Goal: Transaction & Acquisition: Book appointment/travel/reservation

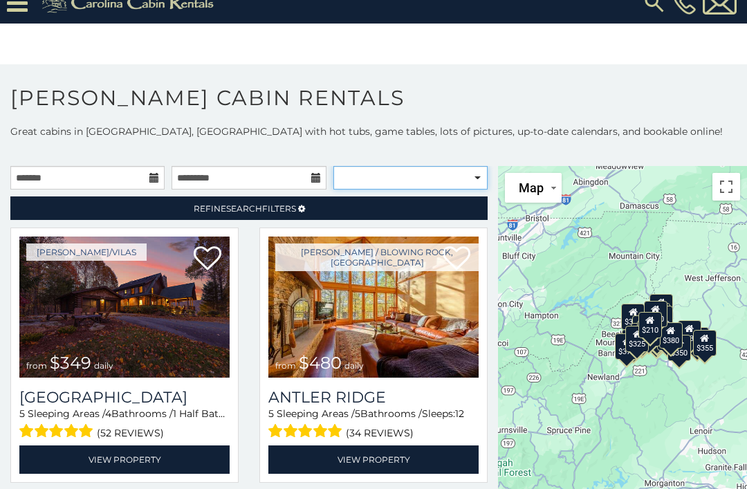
click at [400, 169] on select "**********" at bounding box center [410, 178] width 154 height 24
select select "**********"
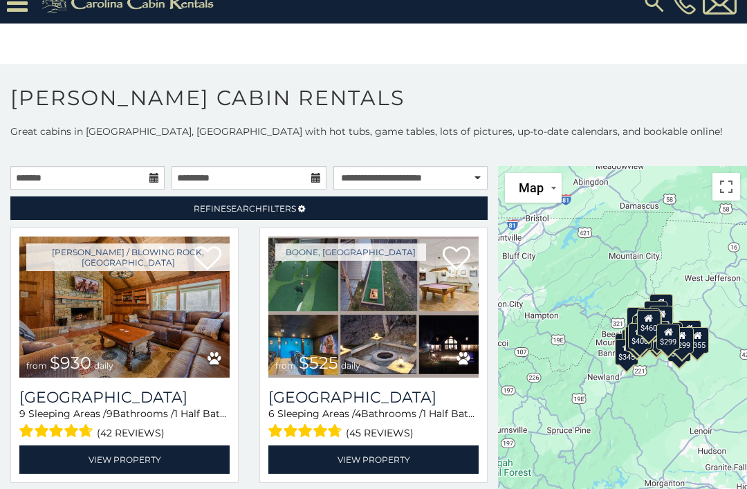
click at [156, 176] on icon at bounding box center [154, 178] width 10 height 10
click at [138, 176] on input "text" at bounding box center [87, 178] width 154 height 24
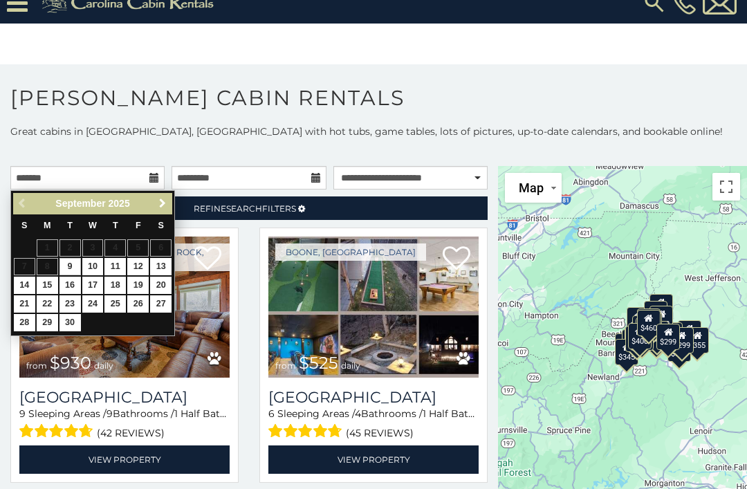
click at [158, 201] on span "Next" at bounding box center [162, 203] width 11 height 11
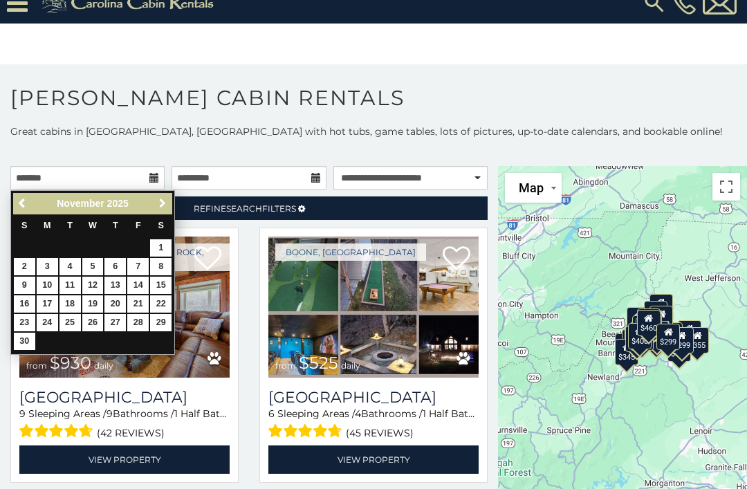
click at [157, 200] on span "Next" at bounding box center [162, 203] width 11 height 11
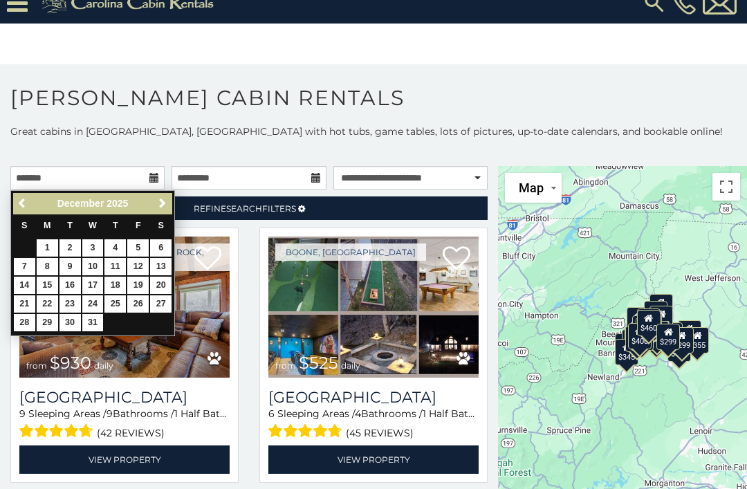
click at [159, 195] on link "Next" at bounding box center [162, 203] width 17 height 17
click at [112, 279] on link "15" at bounding box center [114, 285] width 21 height 17
type input "**********"
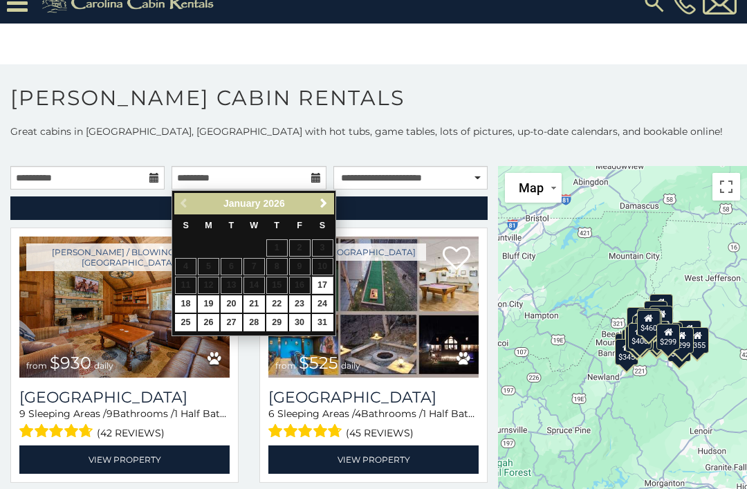
click at [206, 295] on link "19" at bounding box center [208, 303] width 21 height 17
type input "**********"
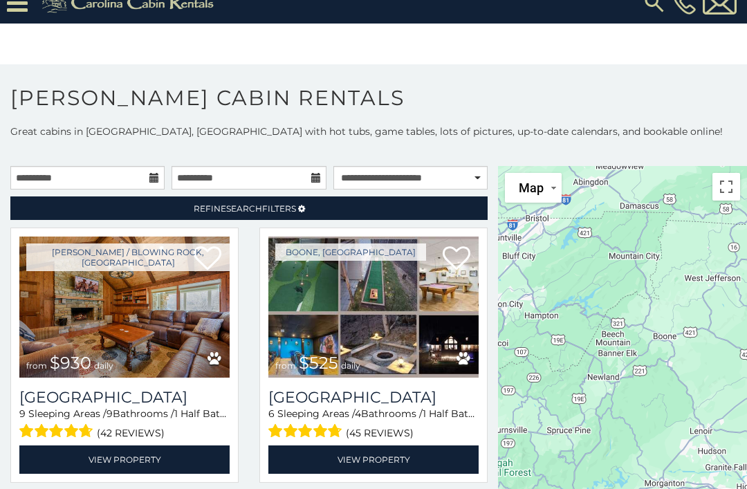
click at [331, 199] on link "Refine Search Filters" at bounding box center [248, 208] width 477 height 24
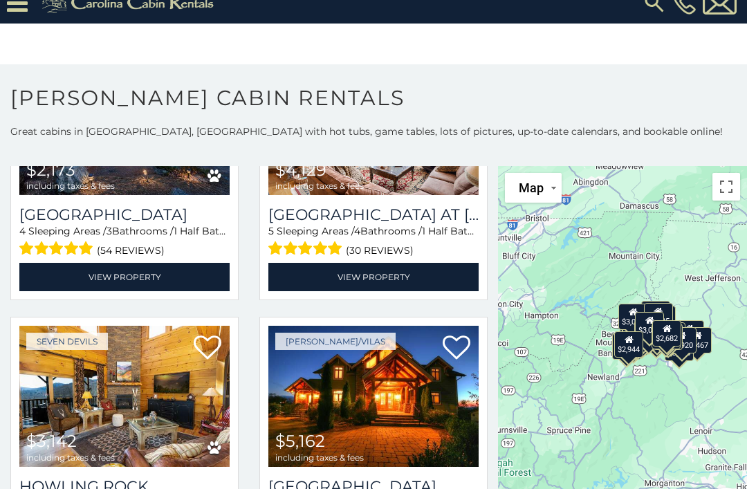
scroll to position [3037, 0]
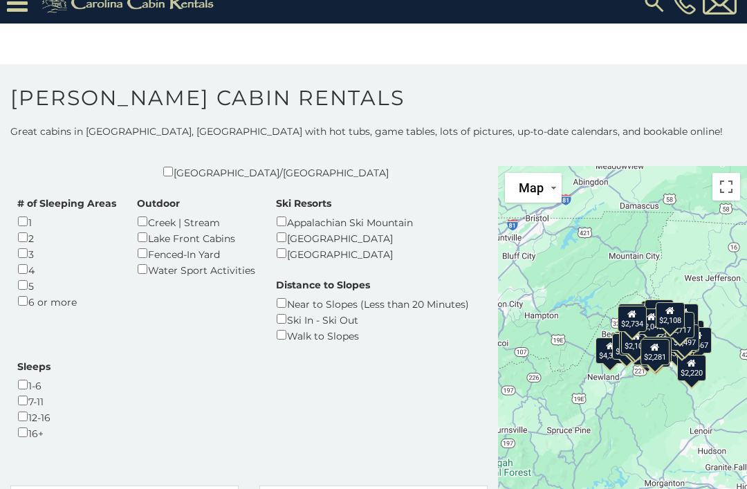
scroll to position [416, 0]
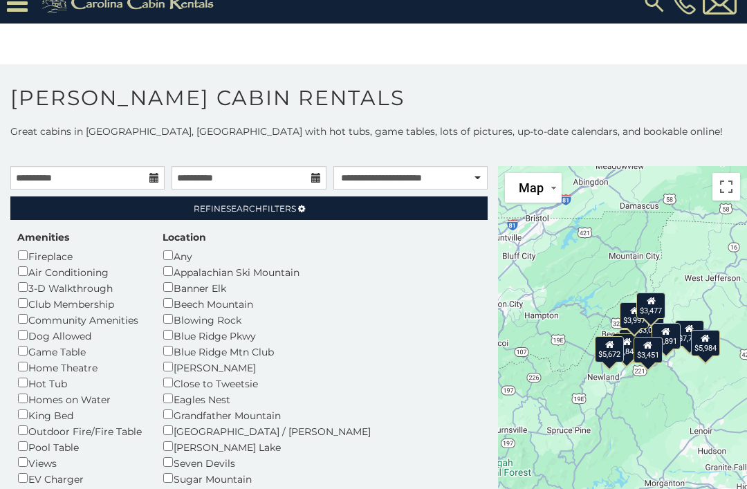
scroll to position [7, 0]
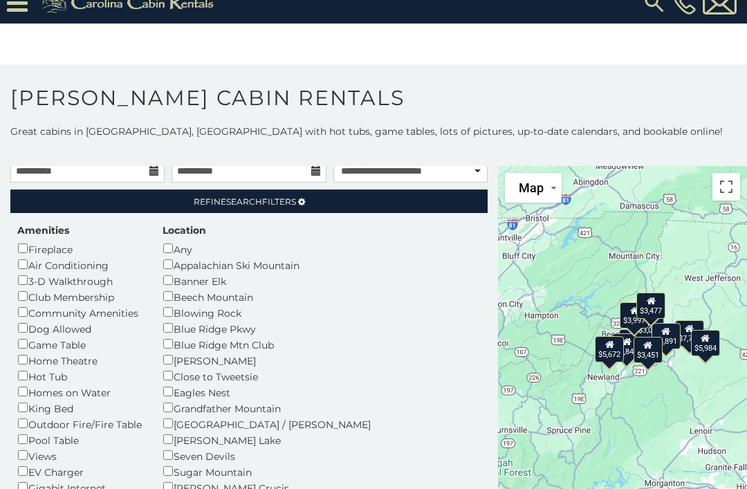
click at [295, 203] on span "Refine Search Filters" at bounding box center [245, 201] width 102 height 10
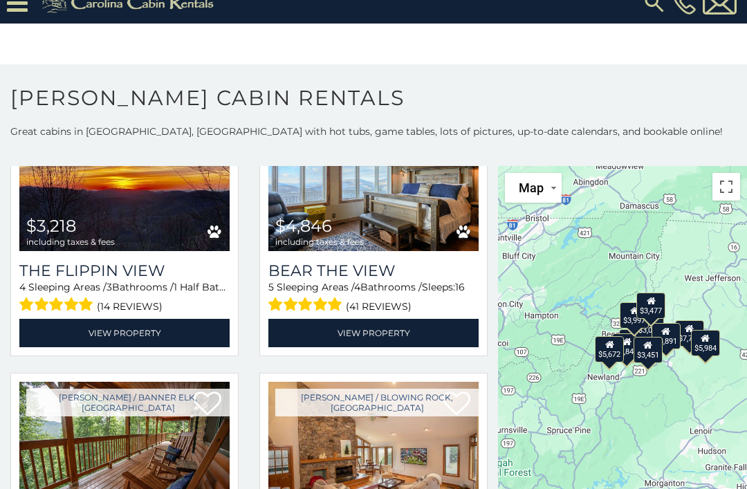
scroll to position [676, 0]
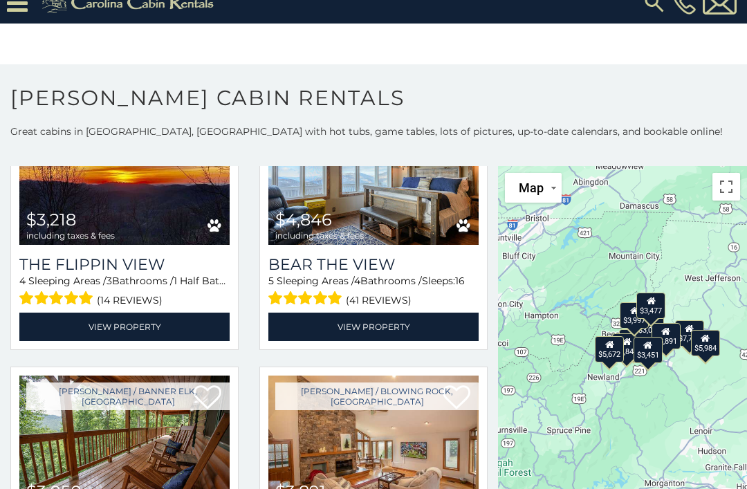
click at [382, 319] on link "View Property" at bounding box center [373, 327] width 210 height 28
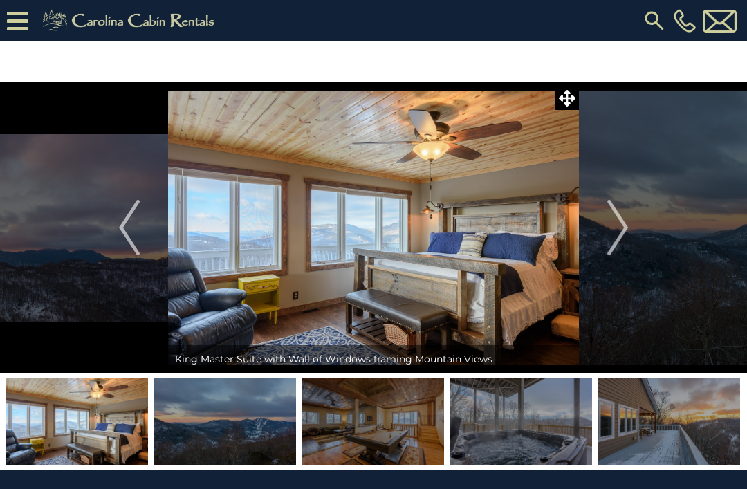
click at [625, 238] on img "Next" at bounding box center [617, 227] width 21 height 55
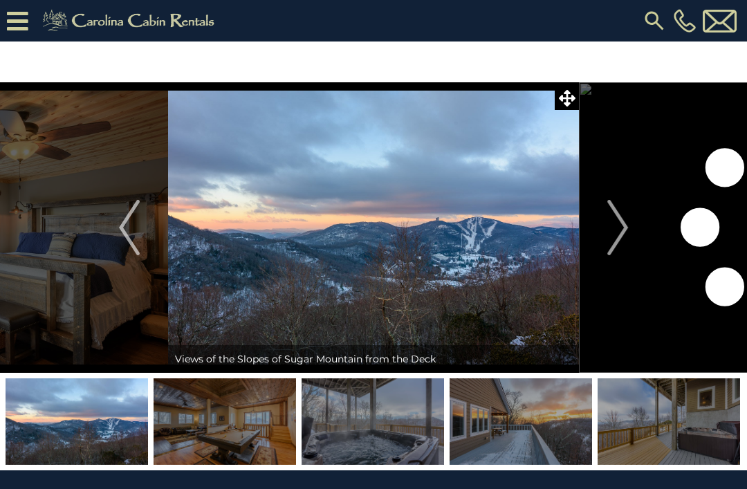
click at [616, 233] on img "Next" at bounding box center [617, 227] width 21 height 55
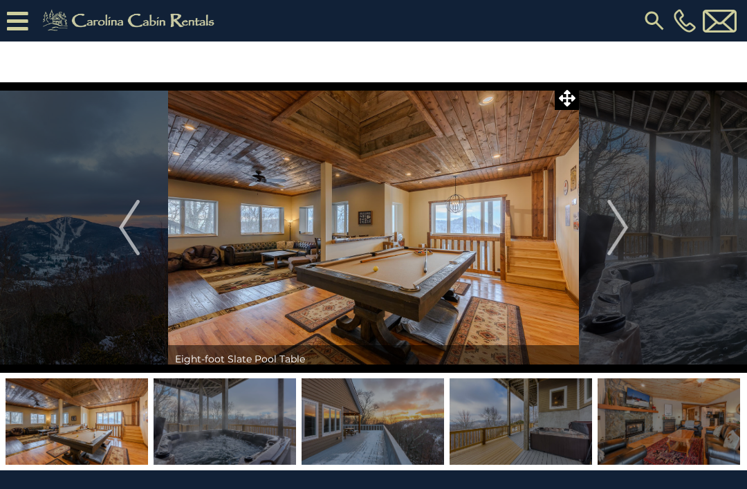
click at [625, 234] on img "Next" at bounding box center [617, 227] width 21 height 55
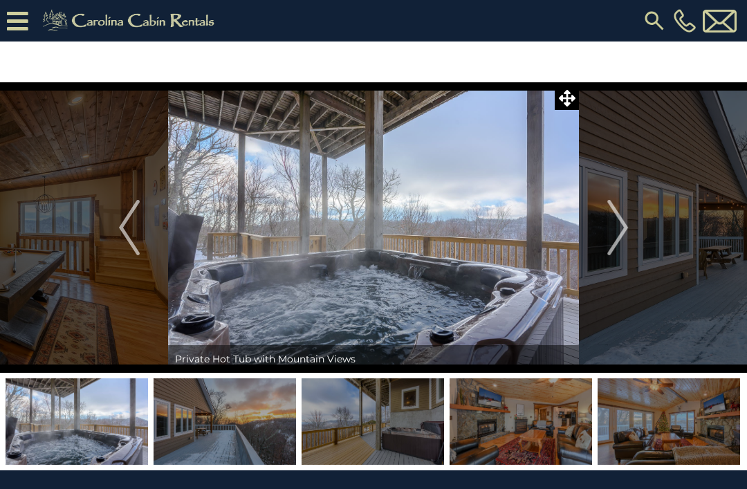
click at [627, 239] on img "Next" at bounding box center [617, 227] width 21 height 55
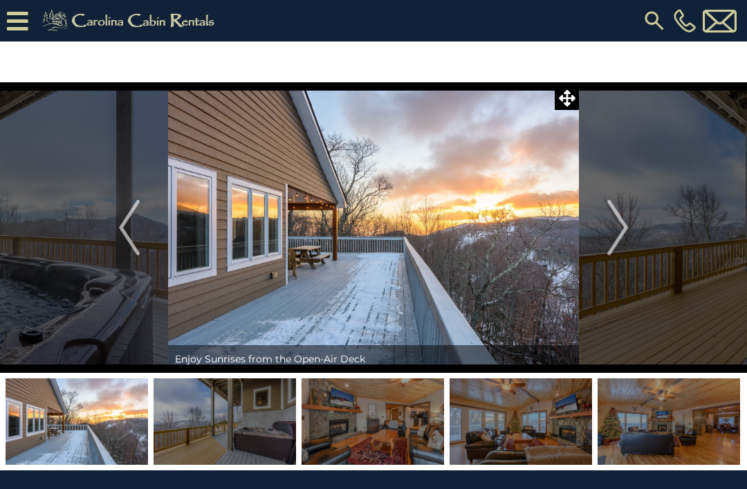
click at [606, 234] on button "Next" at bounding box center [617, 227] width 77 height 290
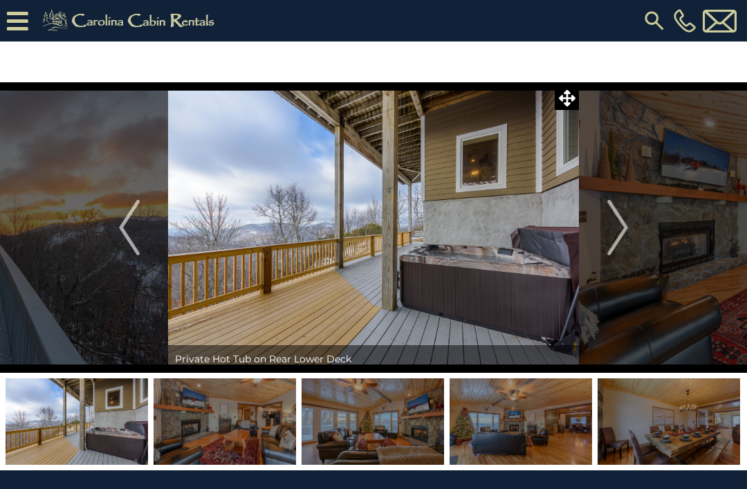
click at [636, 243] on button "Next" at bounding box center [617, 227] width 77 height 290
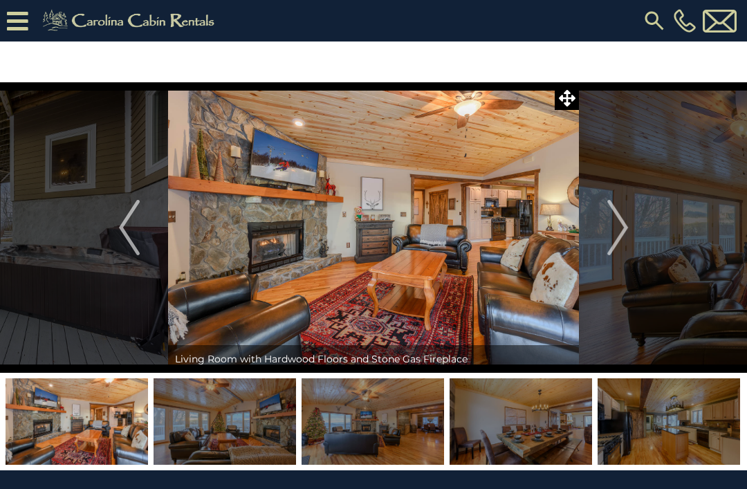
click at [623, 232] on img "Next" at bounding box center [617, 227] width 21 height 55
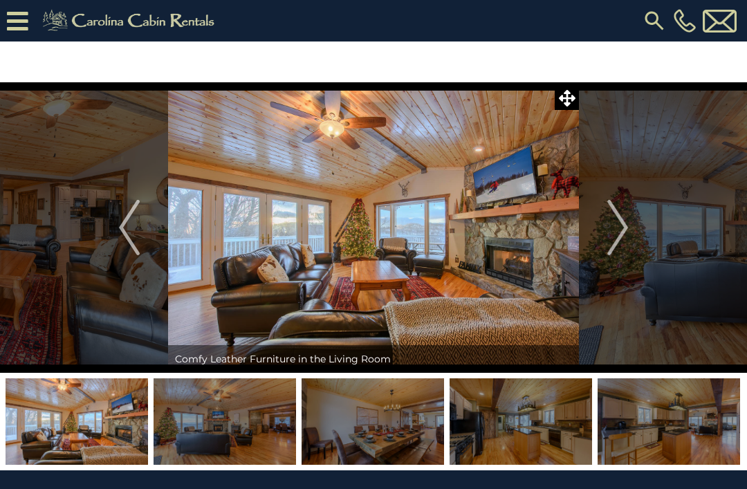
click at [619, 226] on img "Next" at bounding box center [617, 227] width 21 height 55
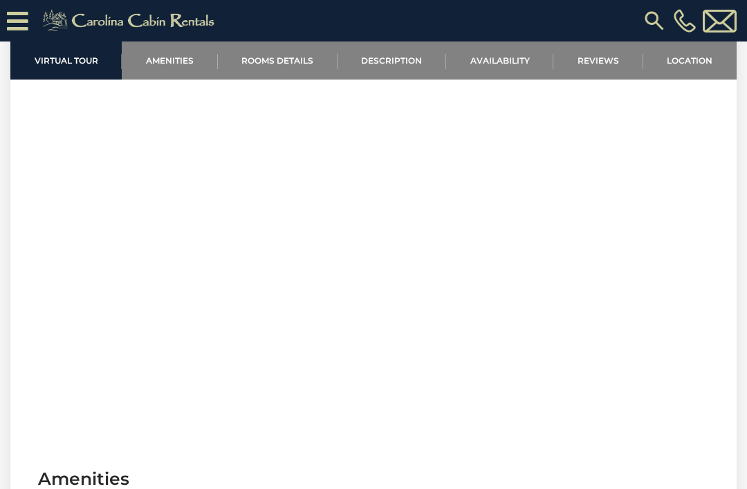
scroll to position [571, 0]
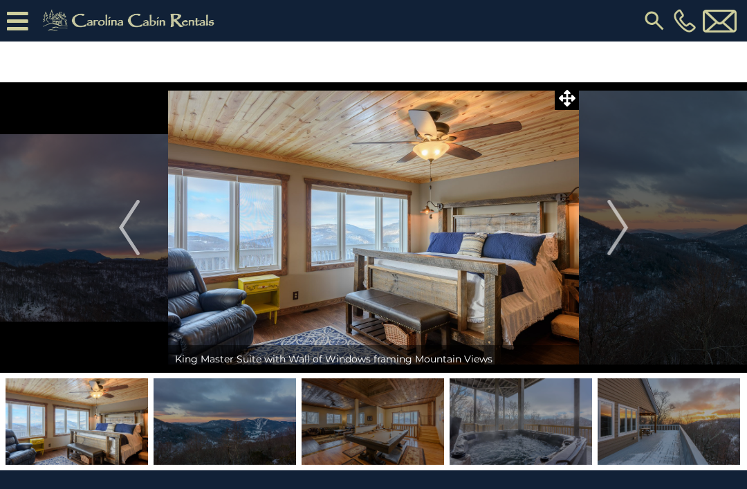
click at [192, 432] on img at bounding box center [225, 421] width 142 height 86
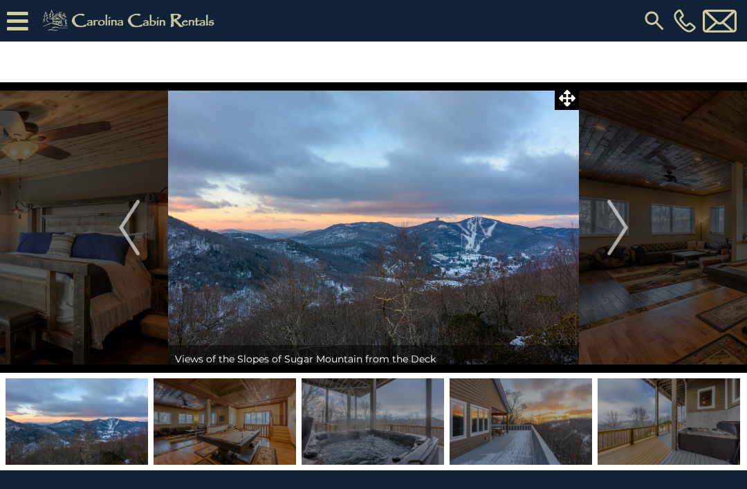
click at [368, 421] on img at bounding box center [373, 421] width 142 height 86
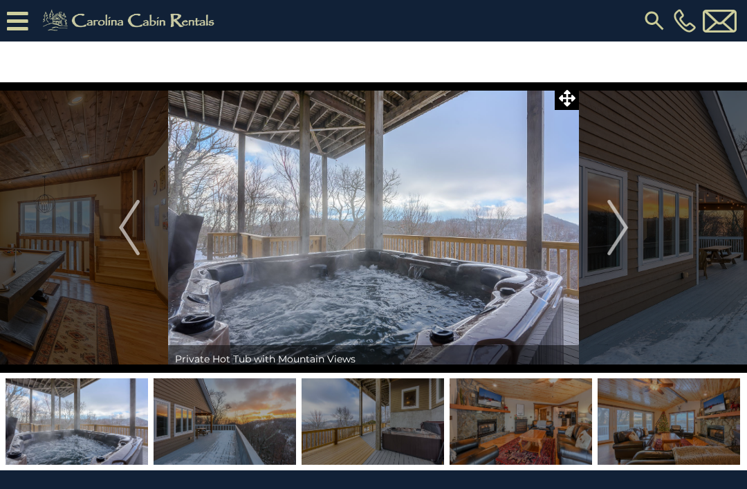
click at [515, 420] on img at bounding box center [521, 421] width 142 height 86
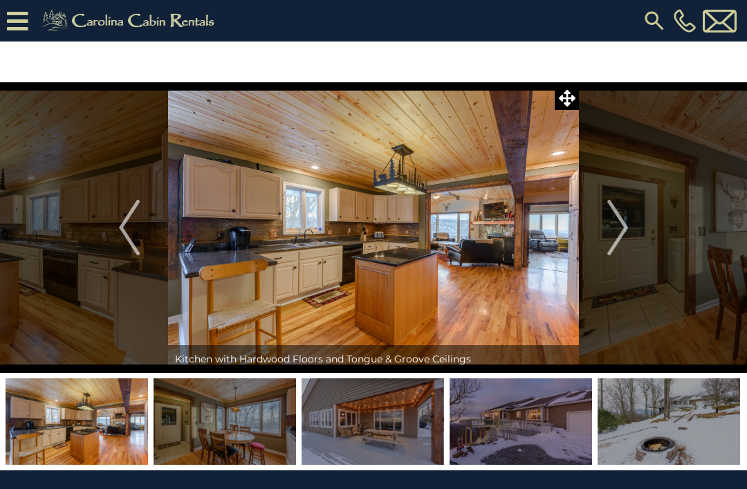
click at [627, 225] on img "Next" at bounding box center [617, 227] width 21 height 55
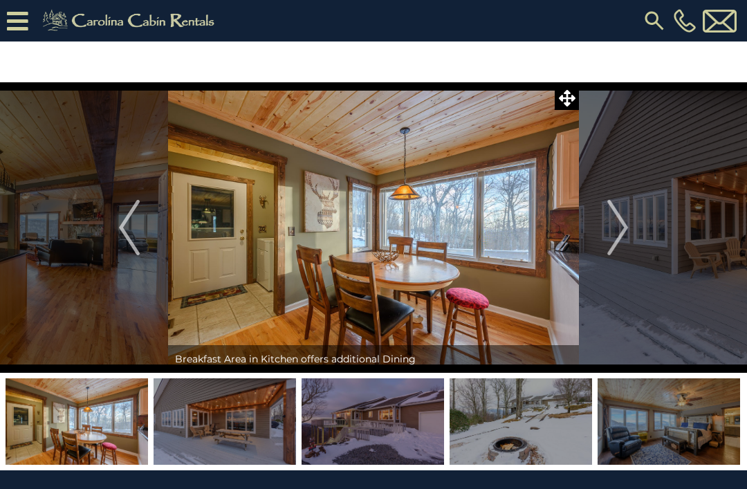
click at [630, 234] on button "Next" at bounding box center [617, 227] width 77 height 290
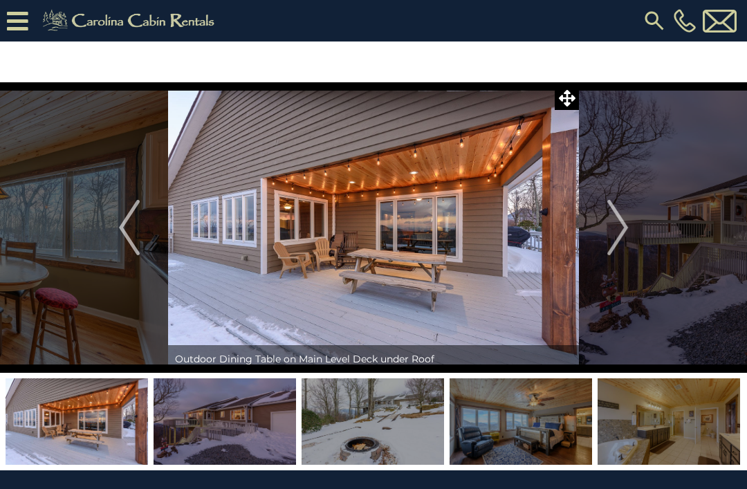
click at [621, 229] on img "Next" at bounding box center [617, 227] width 21 height 55
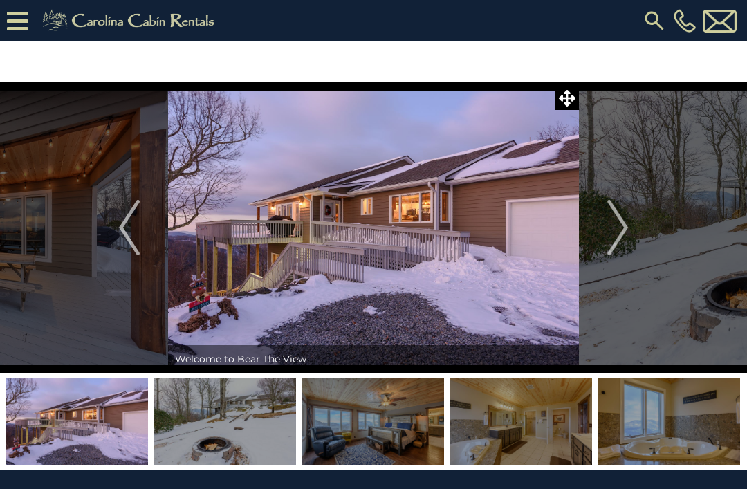
click at [619, 214] on img "Next" at bounding box center [617, 227] width 21 height 55
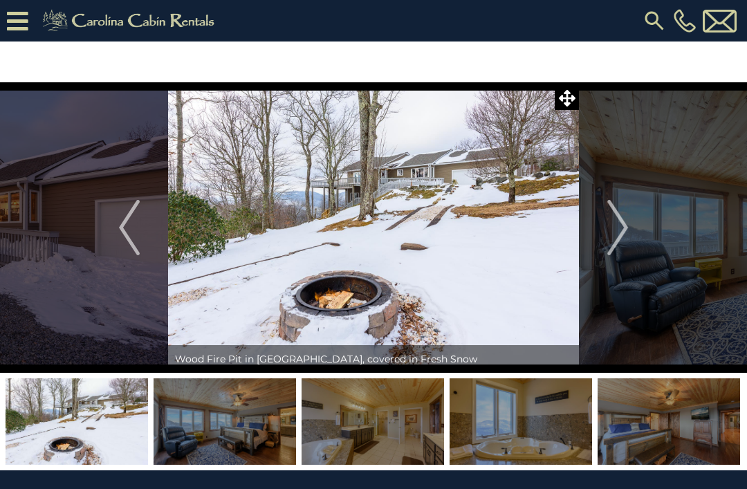
click at [616, 227] on img "Next" at bounding box center [617, 227] width 21 height 55
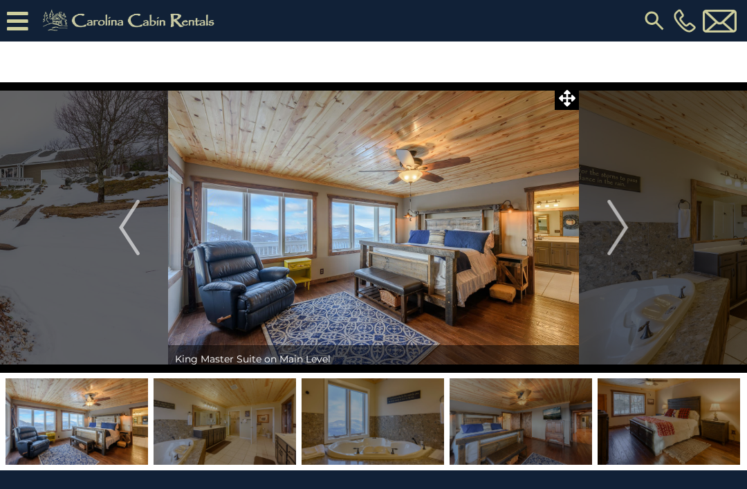
click at [618, 226] on img "Next" at bounding box center [617, 227] width 21 height 55
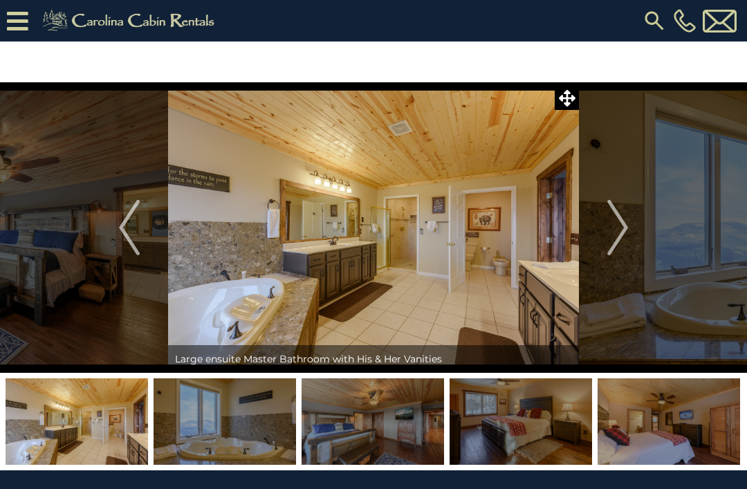
click at [613, 225] on img "Next" at bounding box center [617, 227] width 21 height 55
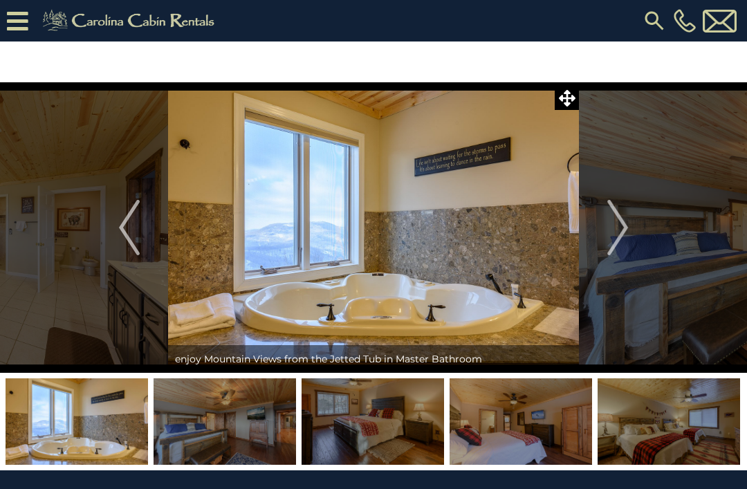
click at [620, 230] on img "Next" at bounding box center [617, 227] width 21 height 55
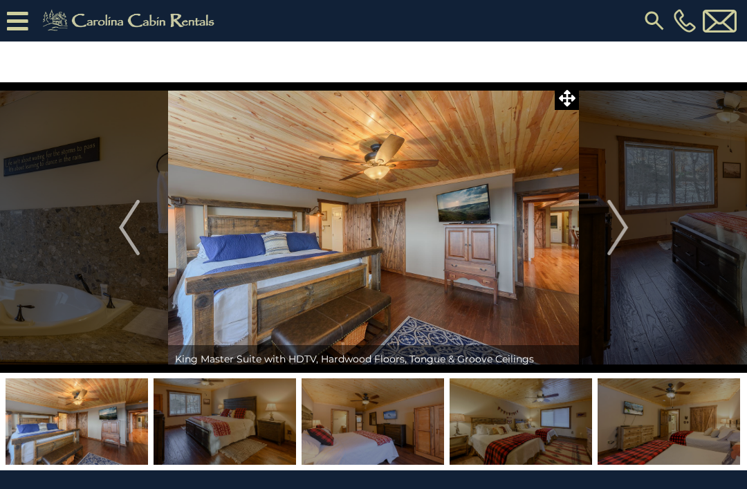
click at [604, 236] on button "Next" at bounding box center [617, 227] width 77 height 290
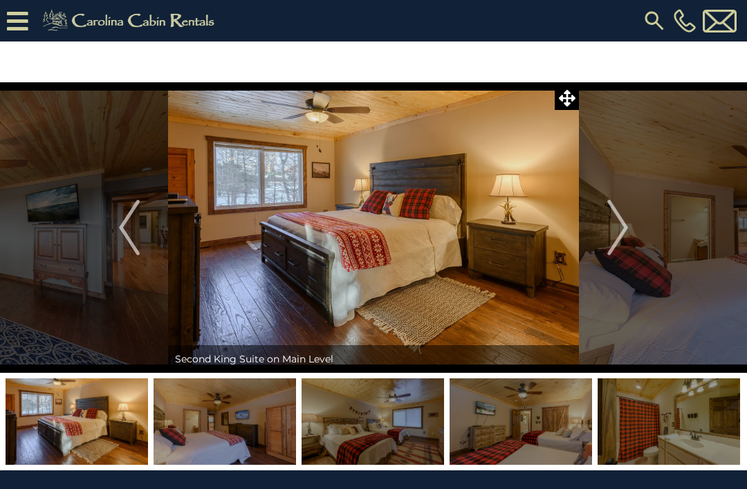
click at [628, 238] on img "Next" at bounding box center [617, 227] width 21 height 55
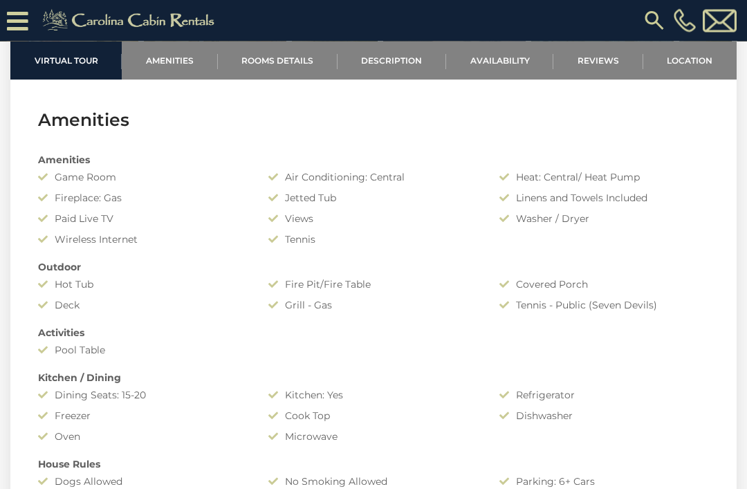
scroll to position [873, 0]
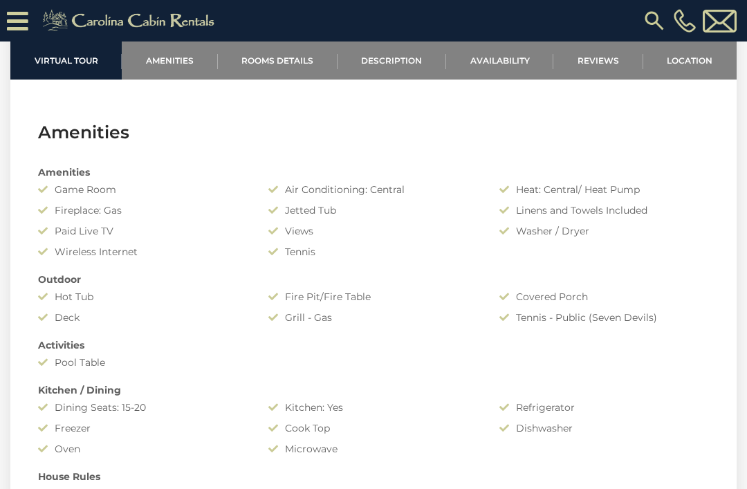
click at [297, 60] on link "Rooms Details" at bounding box center [278, 60] width 120 height 38
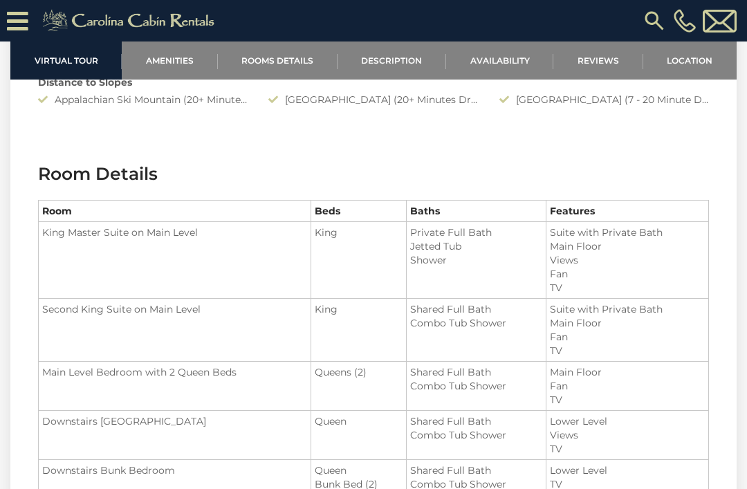
scroll to position [1439, 0]
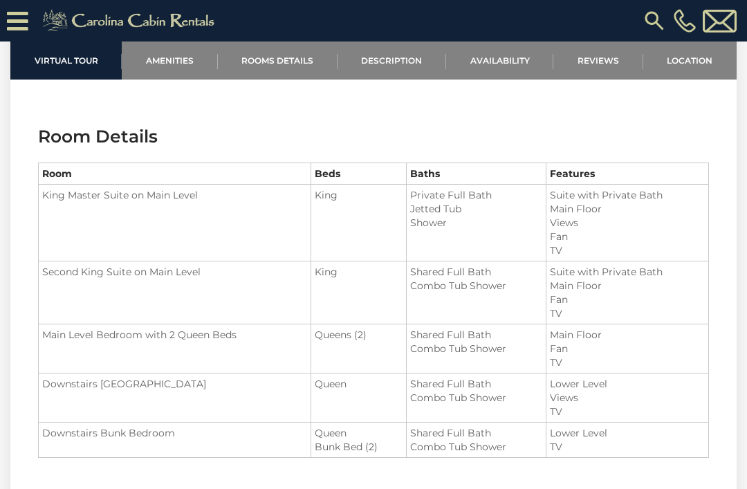
click at [692, 253] on li "TV" at bounding box center [627, 250] width 155 height 14
click at [692, 252] on li "TV" at bounding box center [627, 250] width 155 height 14
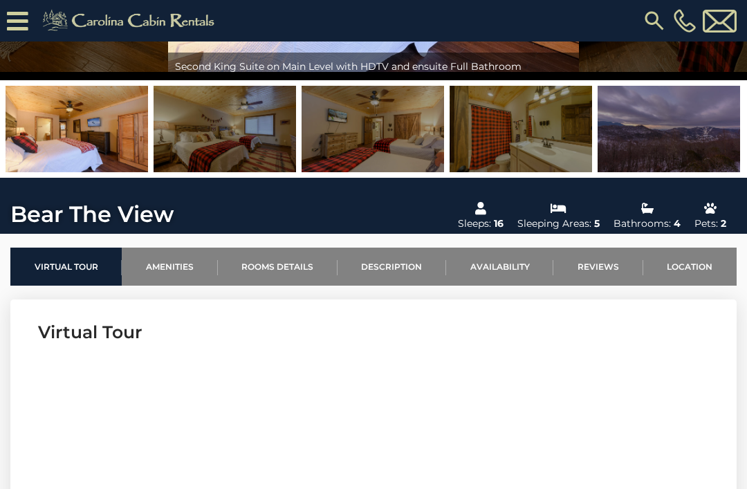
click at [281, 273] on link "Rooms Details" at bounding box center [278, 267] width 120 height 38
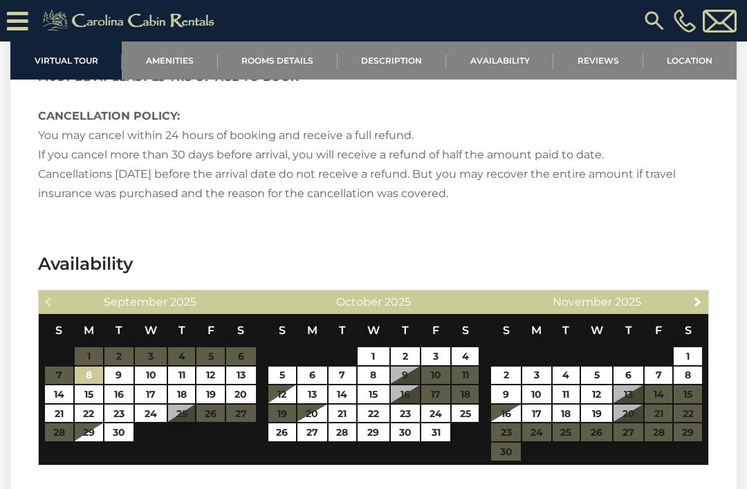
scroll to position [2412, 0]
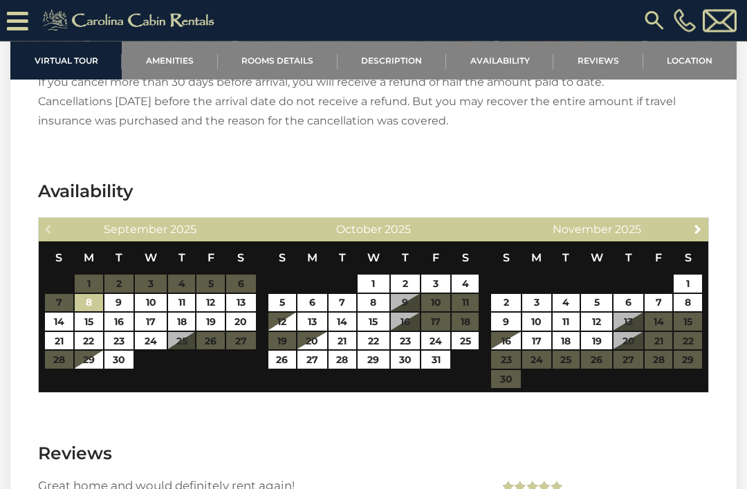
click at [394, 44] on link "Description" at bounding box center [392, 60] width 109 height 38
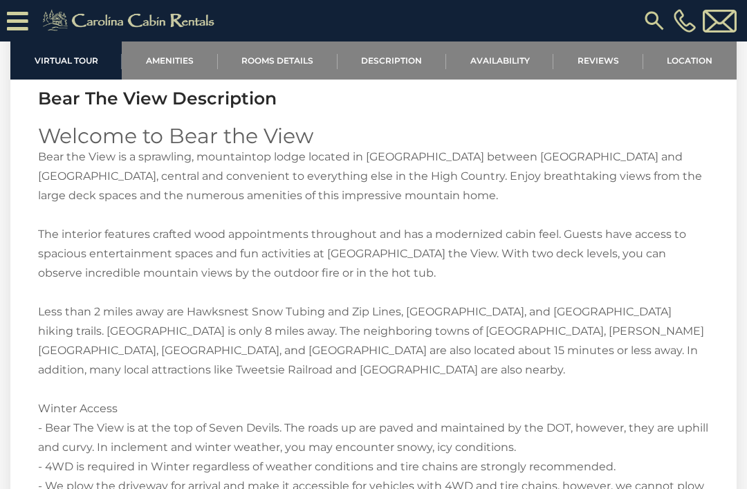
scroll to position [1835, 0]
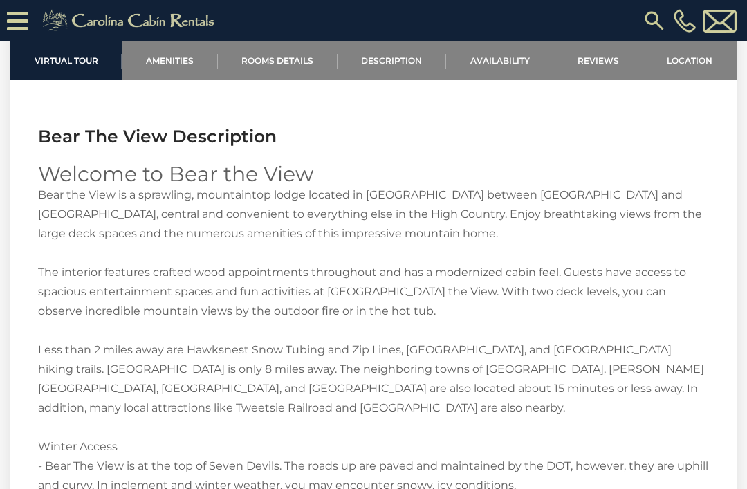
click at [525, 50] on link "Availability" at bounding box center [499, 60] width 107 height 38
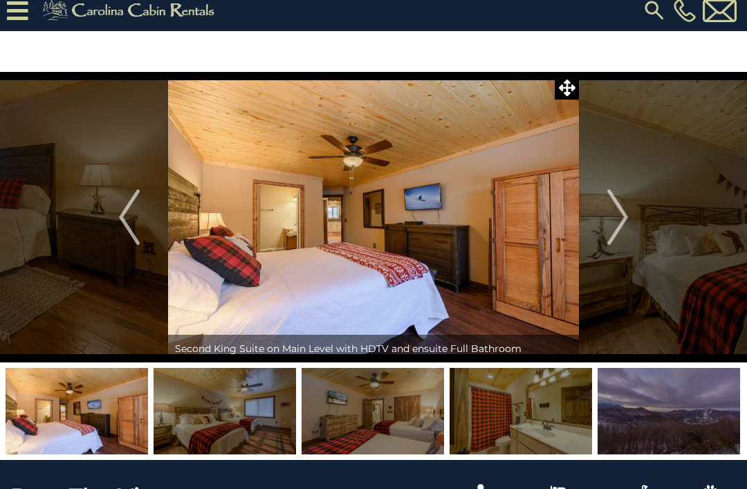
scroll to position [0, 0]
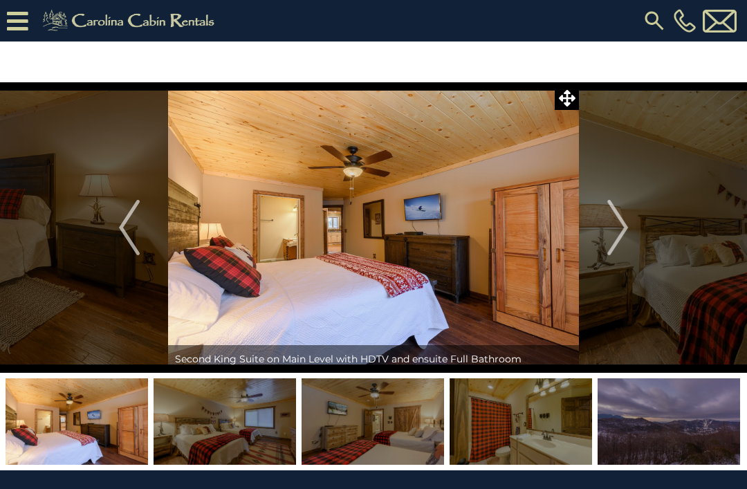
click at [94, 443] on img at bounding box center [77, 421] width 142 height 86
click at [225, 435] on img at bounding box center [225, 421] width 142 height 86
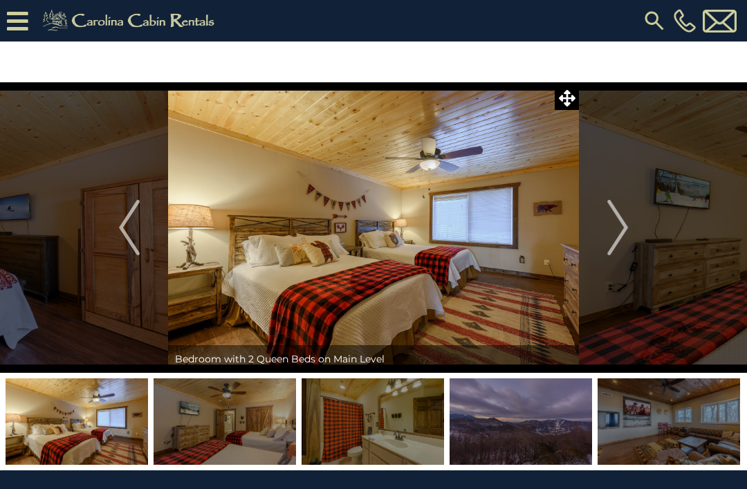
click at [402, 430] on img at bounding box center [373, 421] width 142 height 86
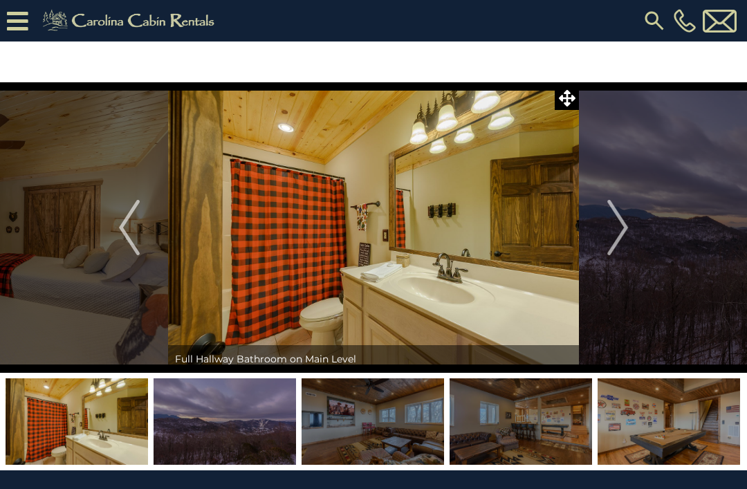
click at [506, 441] on img at bounding box center [521, 421] width 142 height 86
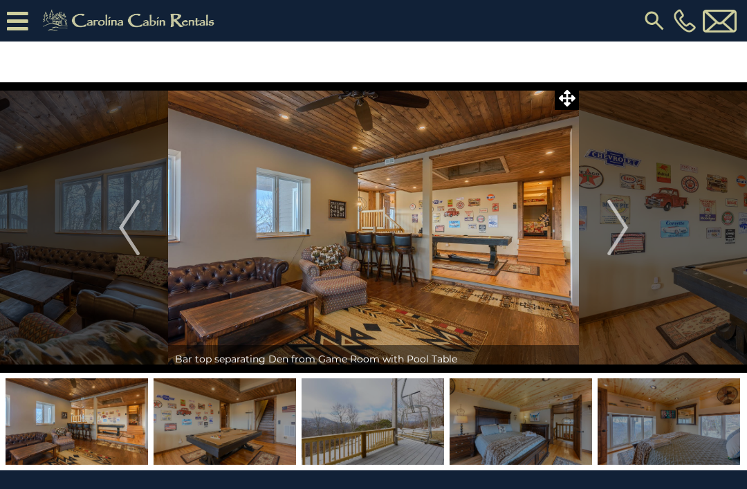
click at [533, 433] on img at bounding box center [521, 421] width 142 height 86
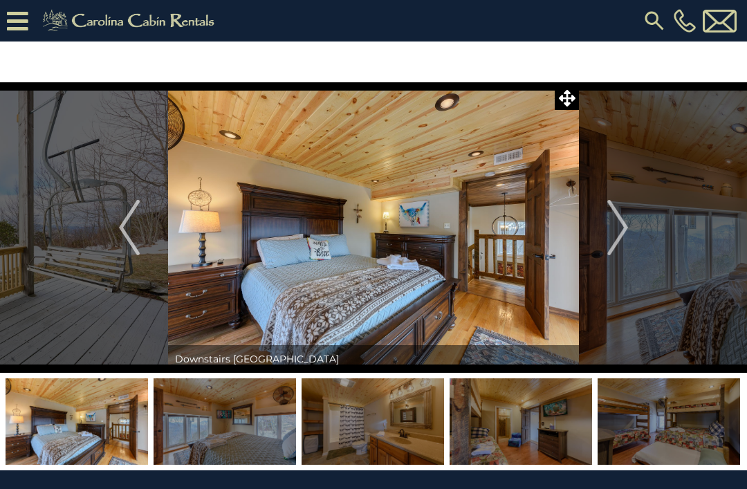
click at [521, 436] on img at bounding box center [521, 421] width 142 height 86
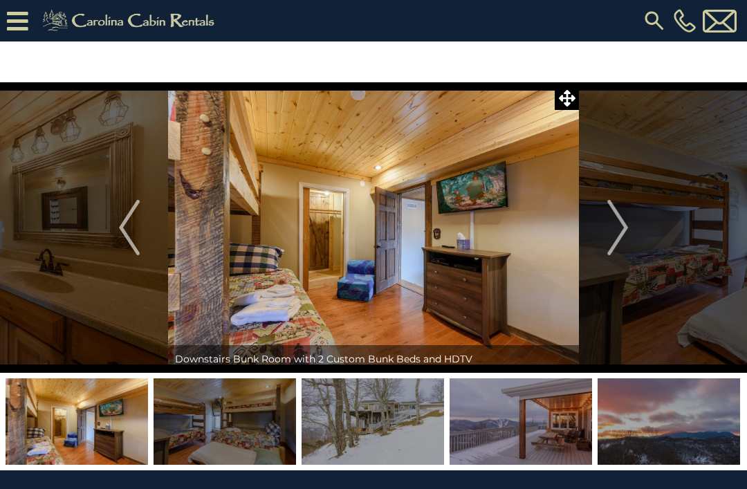
click at [550, 435] on img at bounding box center [521, 421] width 142 height 86
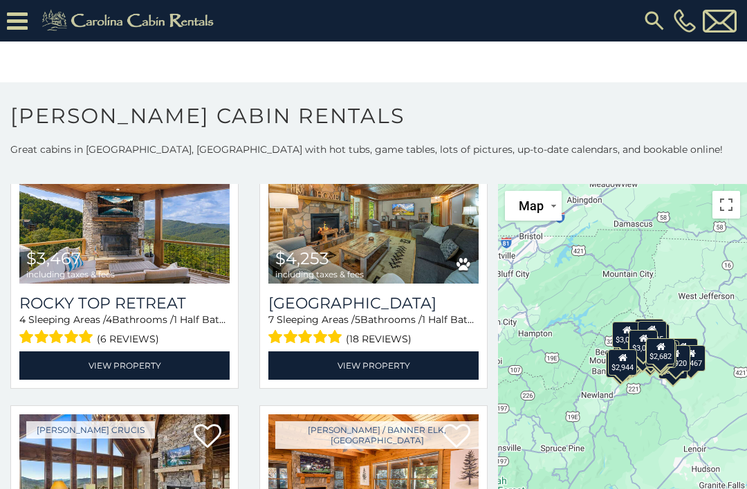
scroll to position [658, 0]
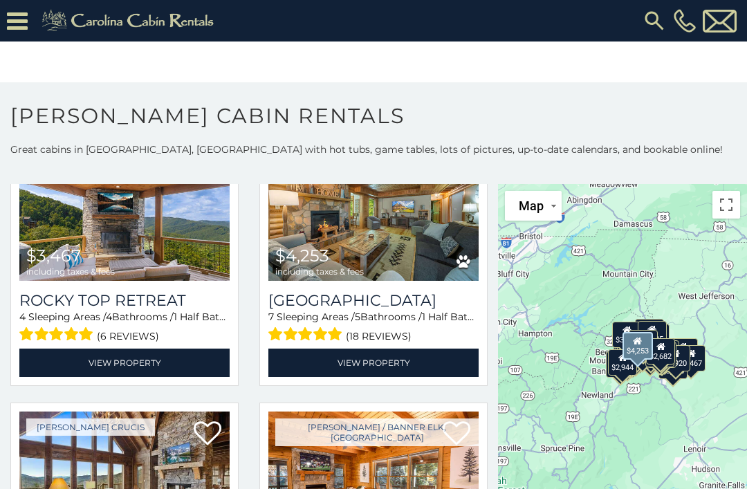
click at [414, 368] on link "View Property" at bounding box center [373, 363] width 210 height 28
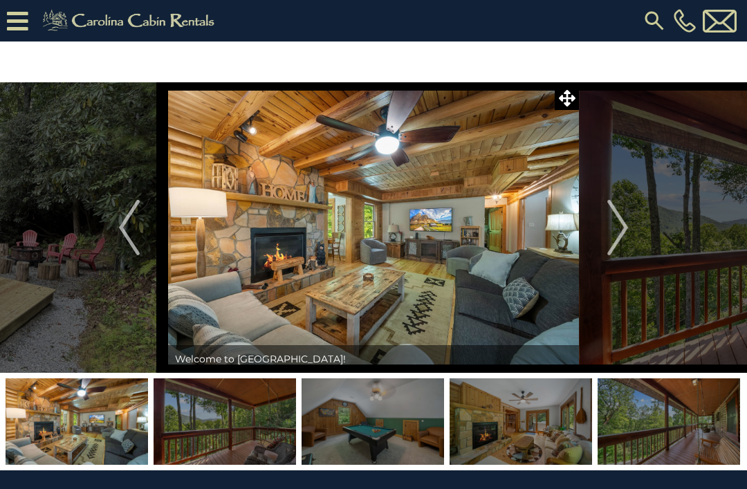
click at [616, 232] on img "Next" at bounding box center [617, 227] width 21 height 55
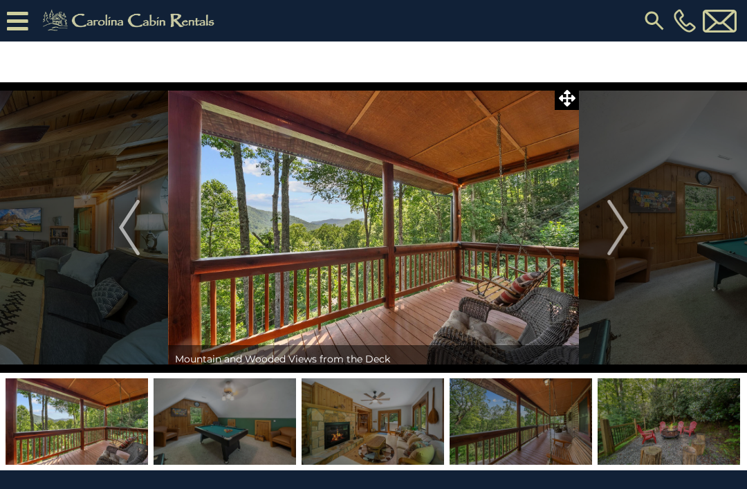
click at [628, 238] on img "Next" at bounding box center [617, 227] width 21 height 55
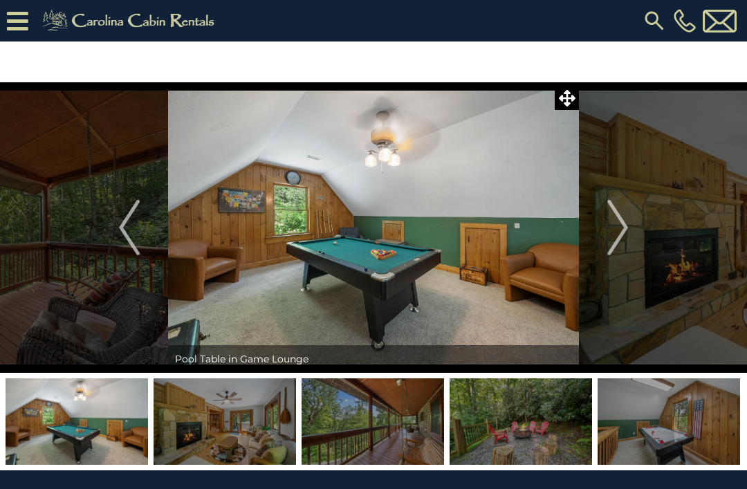
click at [637, 243] on button "Next" at bounding box center [617, 227] width 77 height 290
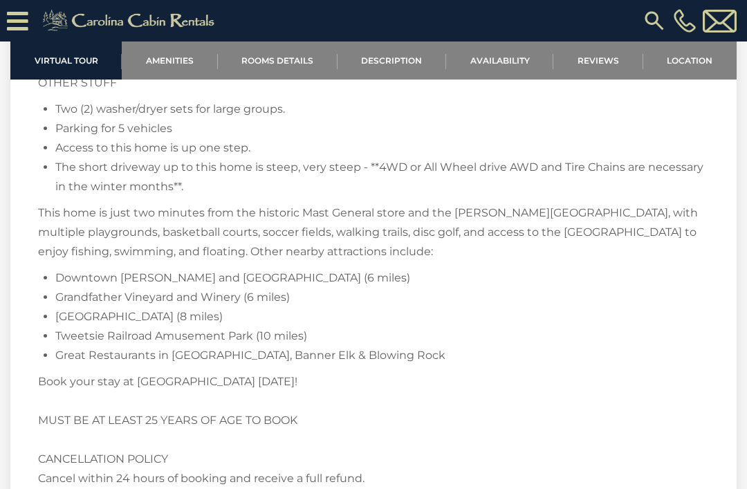
scroll to position [2637, 0]
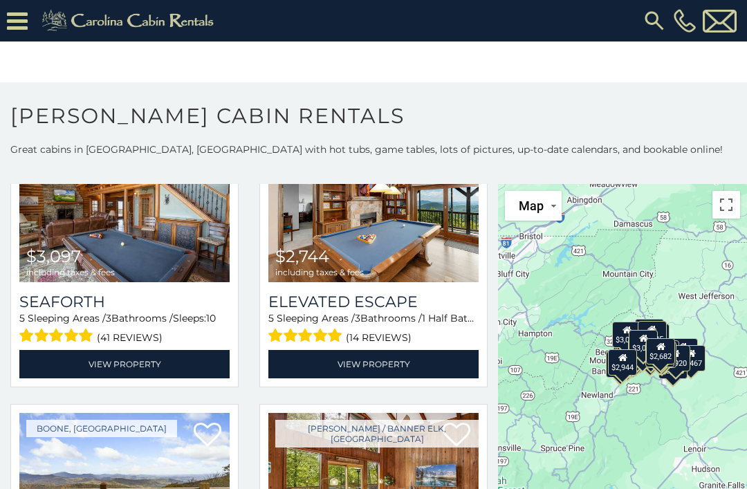
scroll to position [3105, 0]
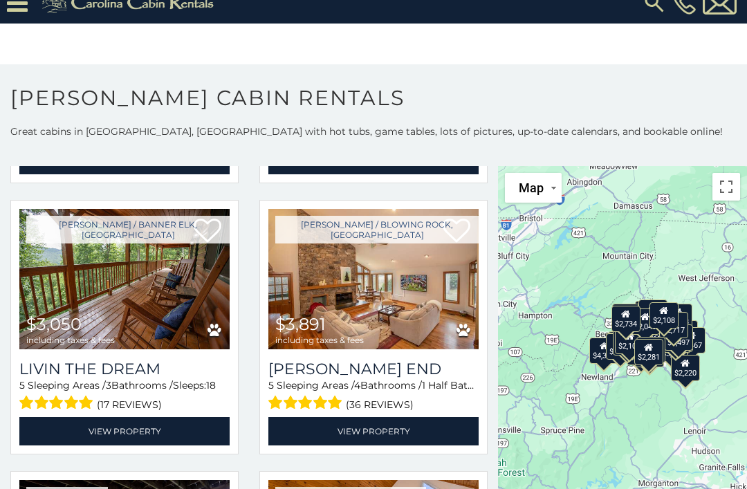
scroll to position [3558, 0]
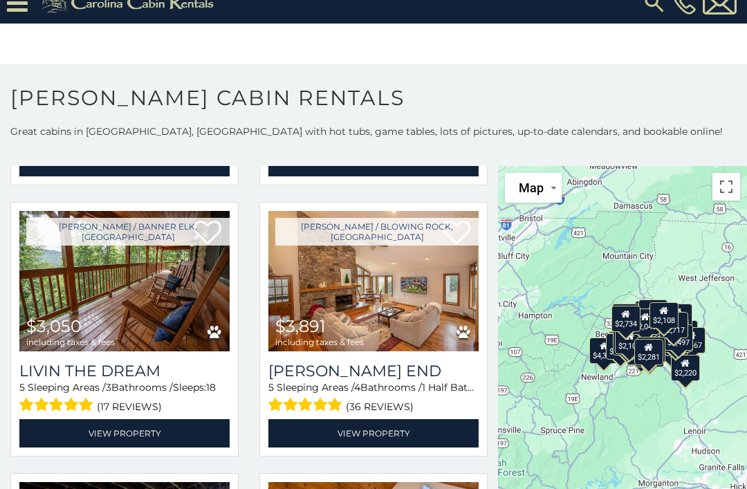
click at [63, 436] on link "View Property" at bounding box center [124, 433] width 210 height 28
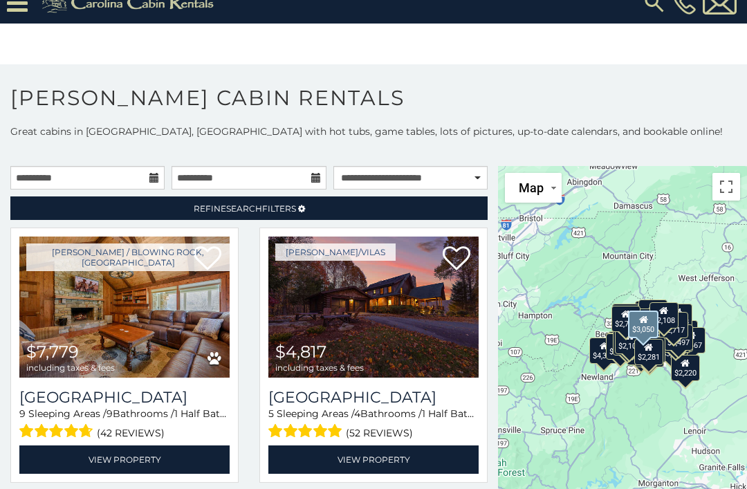
scroll to position [0, 0]
click at [68, 205] on link "Refine Search Filters" at bounding box center [248, 208] width 477 height 24
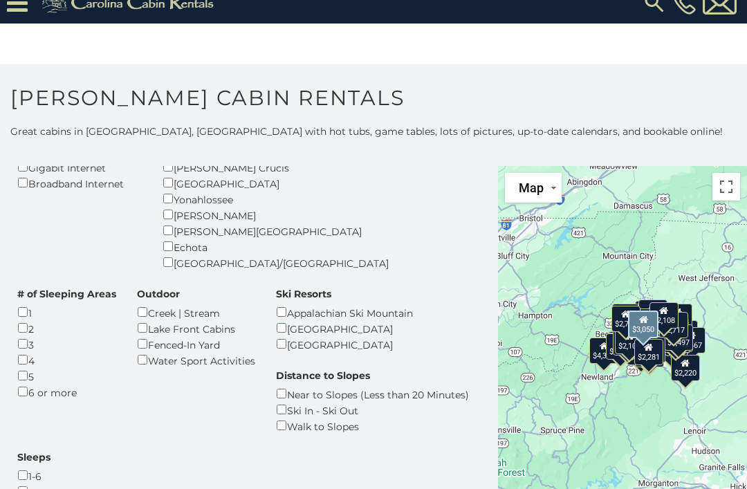
scroll to position [329, 0]
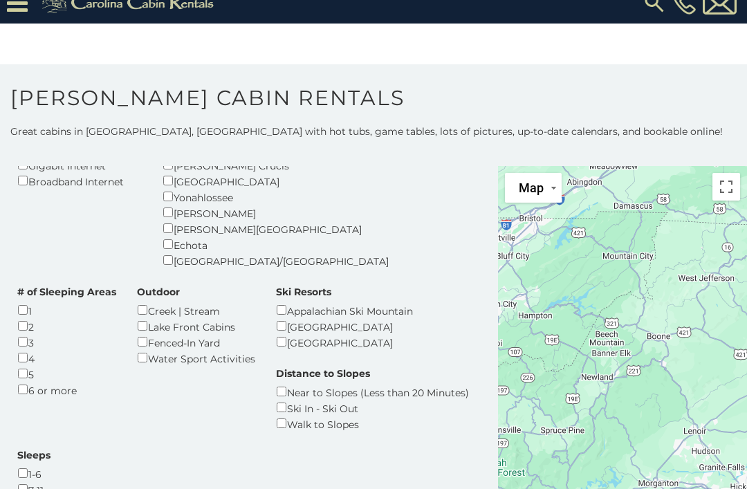
click at [61, 448] on div "Sleeps 1-6 7-11 12-16 16+" at bounding box center [34, 488] width 54 height 81
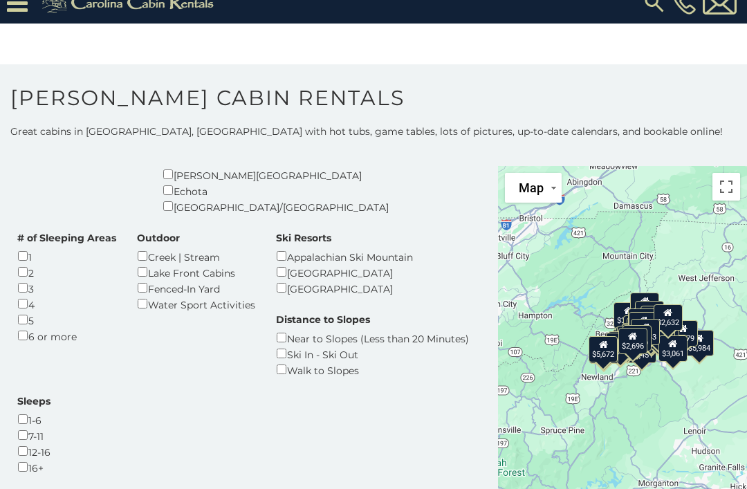
scroll to position [380, 0]
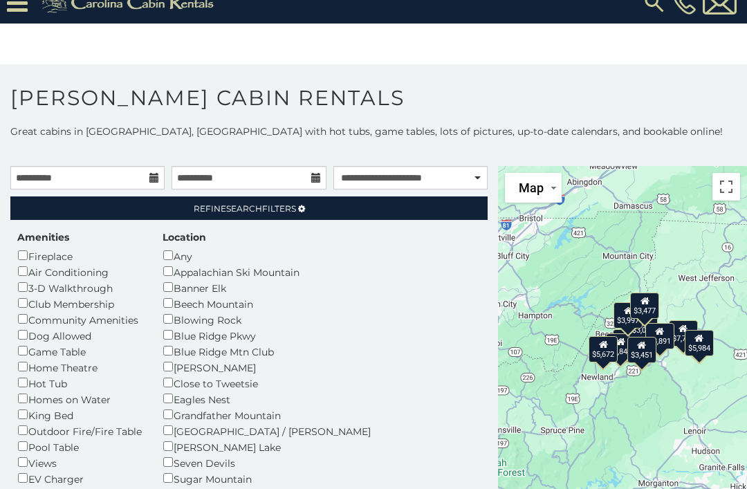
click at [371, 216] on link "Refine Search Filters" at bounding box center [248, 208] width 477 height 24
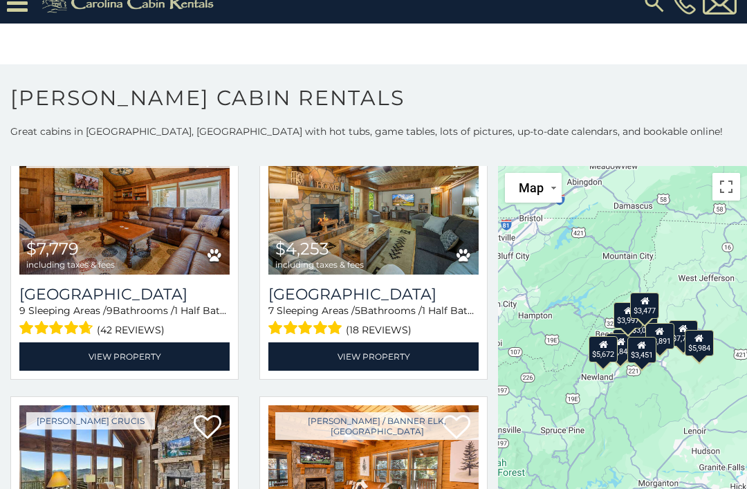
scroll to position [107, 0]
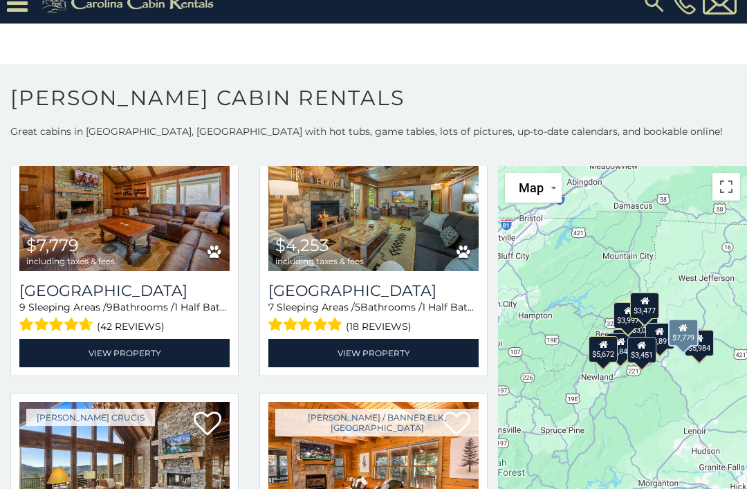
click at [73, 356] on link "View Property" at bounding box center [124, 353] width 210 height 28
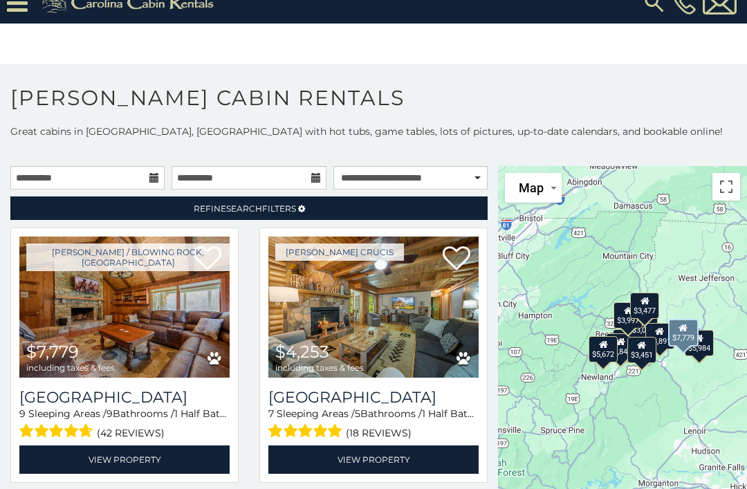
scroll to position [0, 0]
click at [75, 206] on link "Refine Search Filters" at bounding box center [248, 208] width 477 height 24
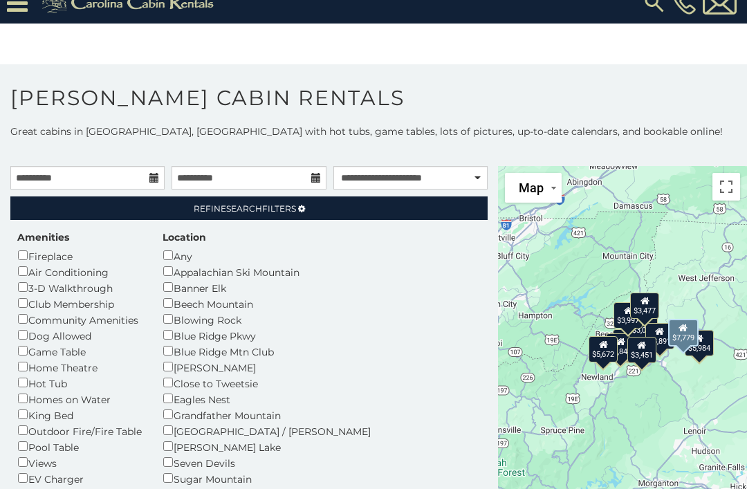
click at [88, 214] on link "Refine Search Filters" at bounding box center [248, 208] width 477 height 24
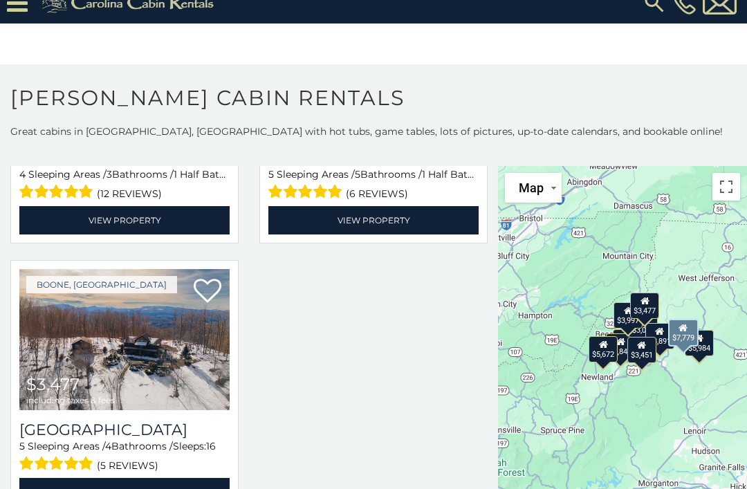
scroll to position [1599, 0]
click at [117, 313] on img at bounding box center [124, 339] width 210 height 141
click at [89, 356] on img at bounding box center [124, 339] width 210 height 141
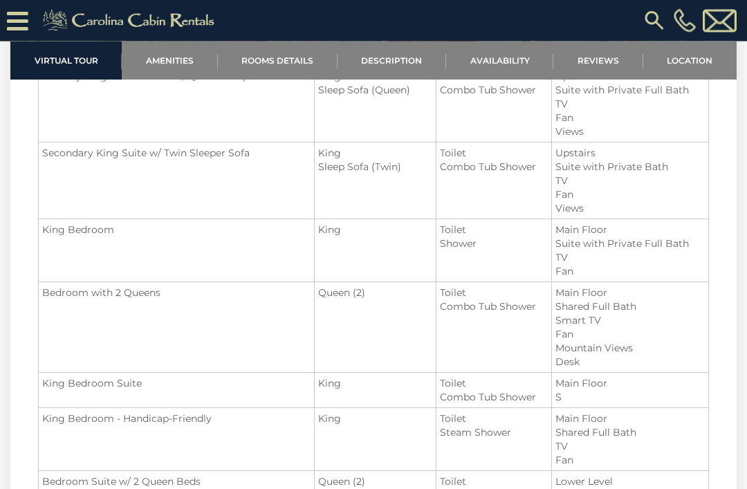
scroll to position [1566, 0]
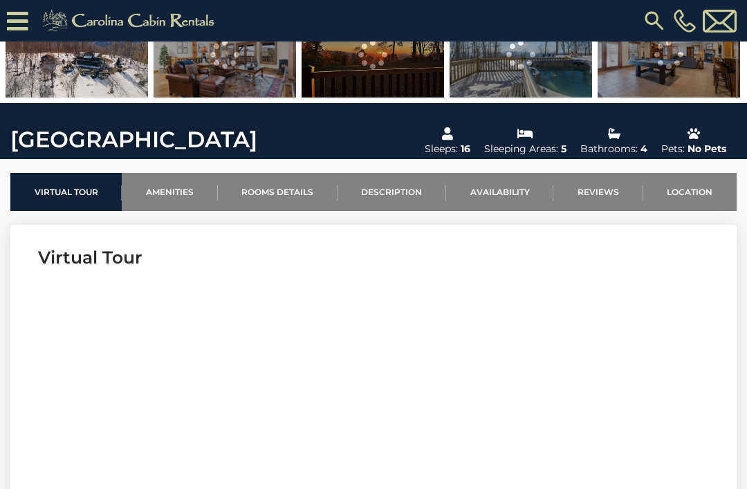
click at [168, 197] on link "Amenities" at bounding box center [169, 192] width 95 height 38
